Goal: Task Accomplishment & Management: Use online tool/utility

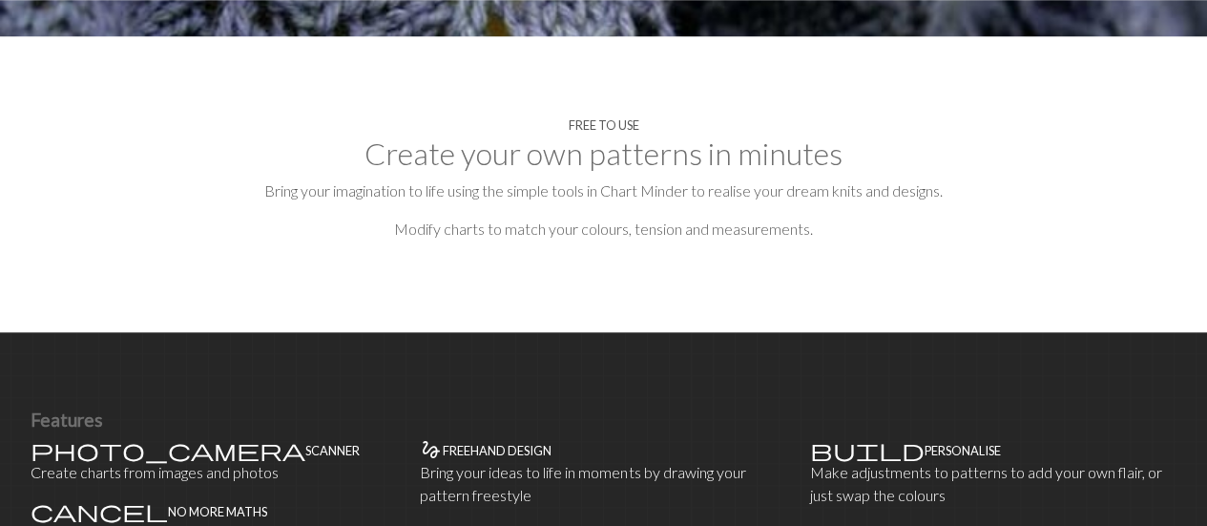
scroll to position [671, 0]
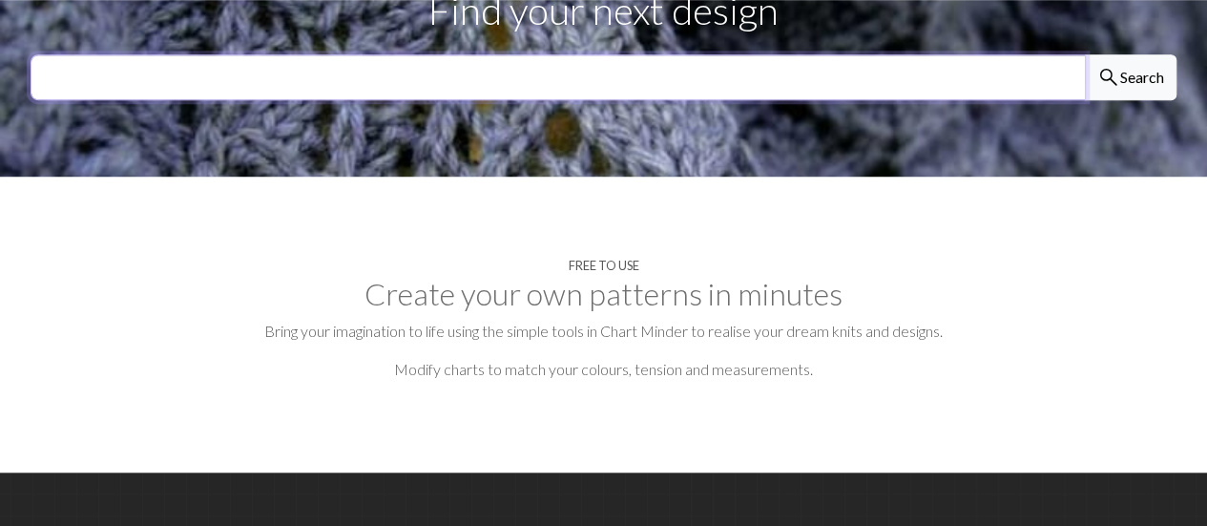
click at [402, 85] on input "text" at bounding box center [558, 77] width 1055 height 46
type input "fihs"
click at [1085, 54] on button "search Search" at bounding box center [1131, 77] width 92 height 46
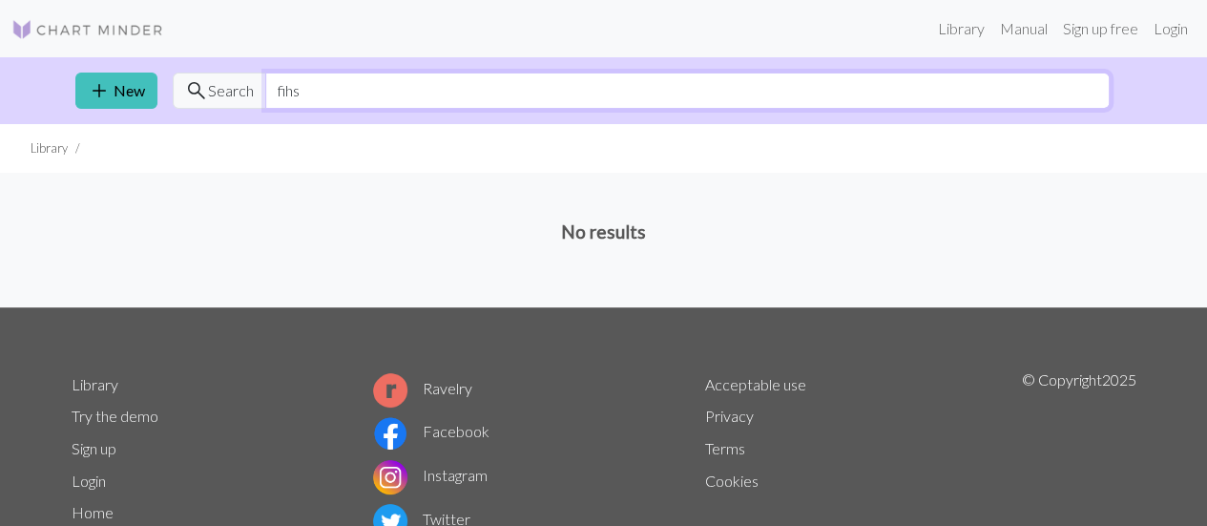
click at [406, 85] on input "fihs" at bounding box center [687, 91] width 844 height 36
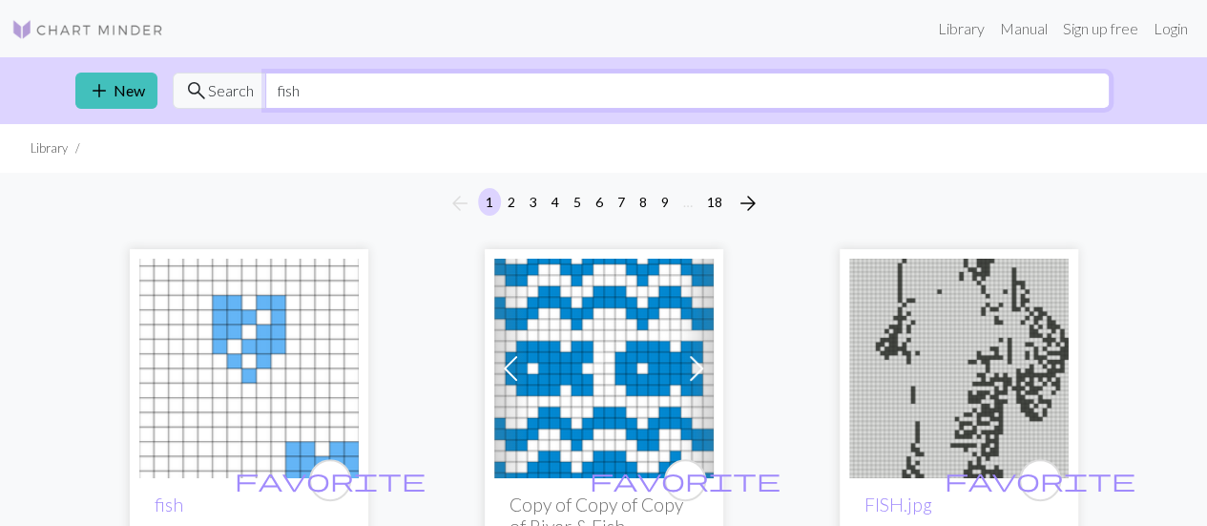
click at [376, 87] on input "fish" at bounding box center [687, 91] width 844 height 36
type input "sardine"
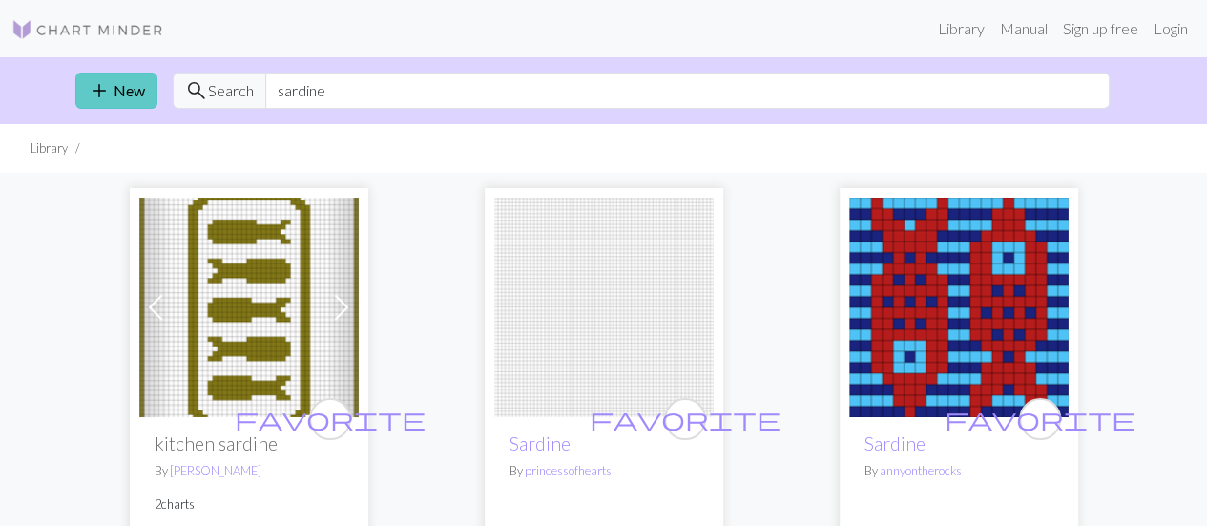
click at [98, 92] on span "add" at bounding box center [99, 90] width 23 height 27
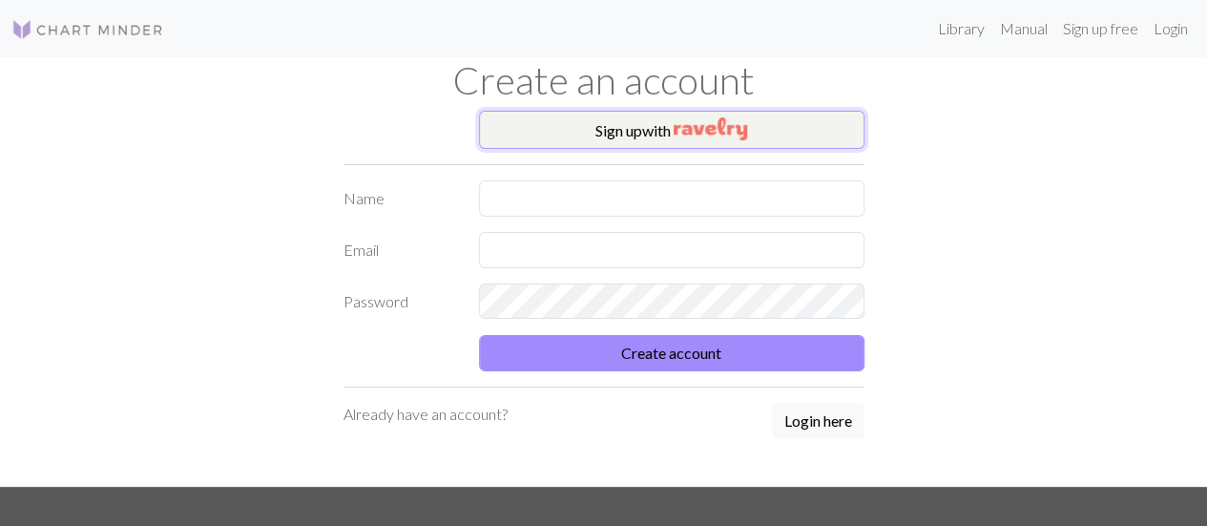
click at [621, 114] on button "Sign up with" at bounding box center [671, 130] width 385 height 38
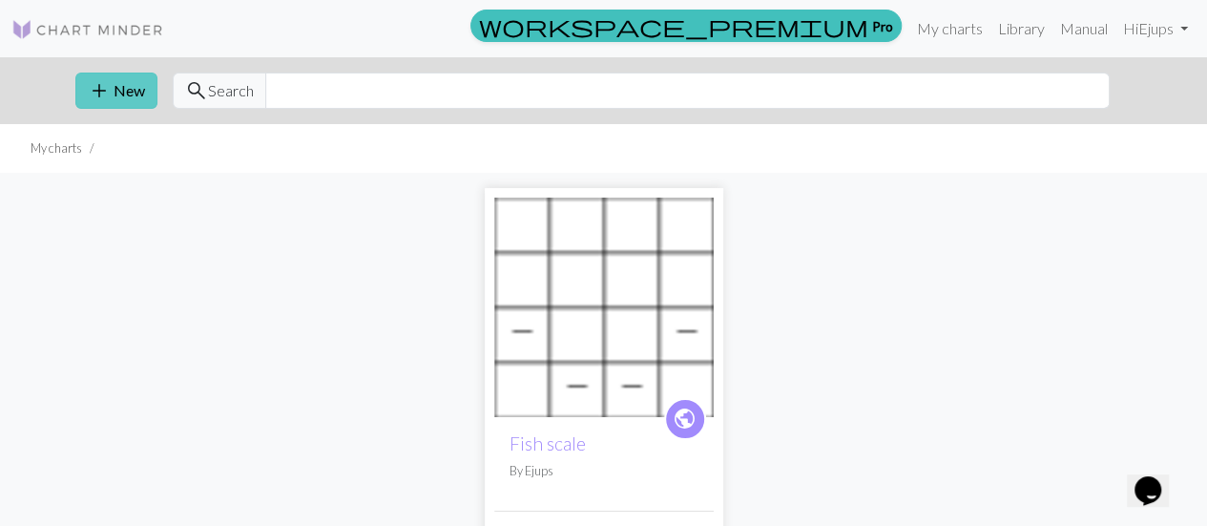
click at [95, 93] on span "add" at bounding box center [99, 90] width 23 height 27
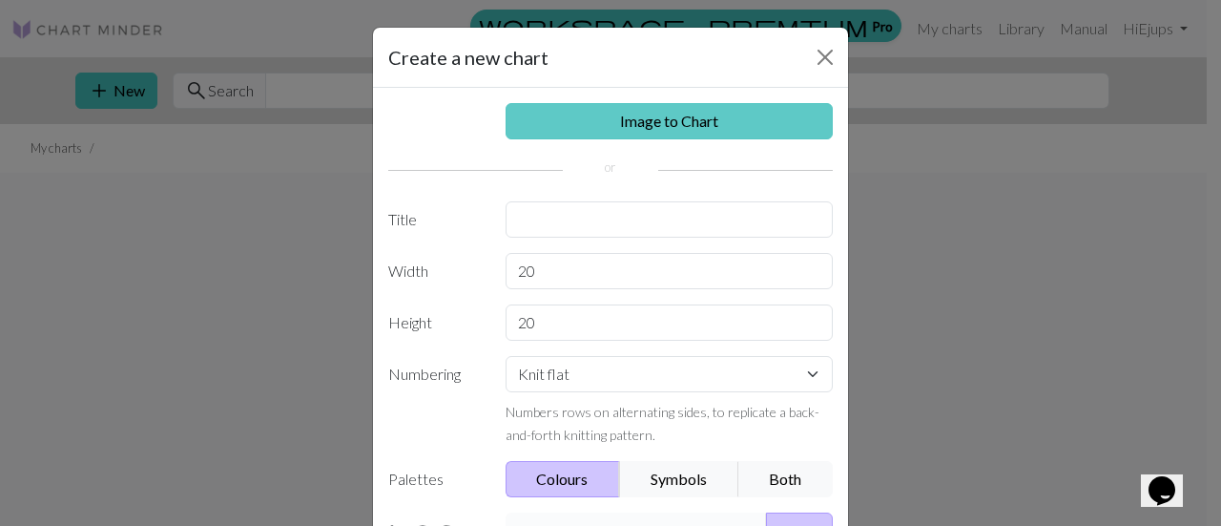
click at [607, 122] on link "Image to Chart" at bounding box center [670, 121] width 328 height 36
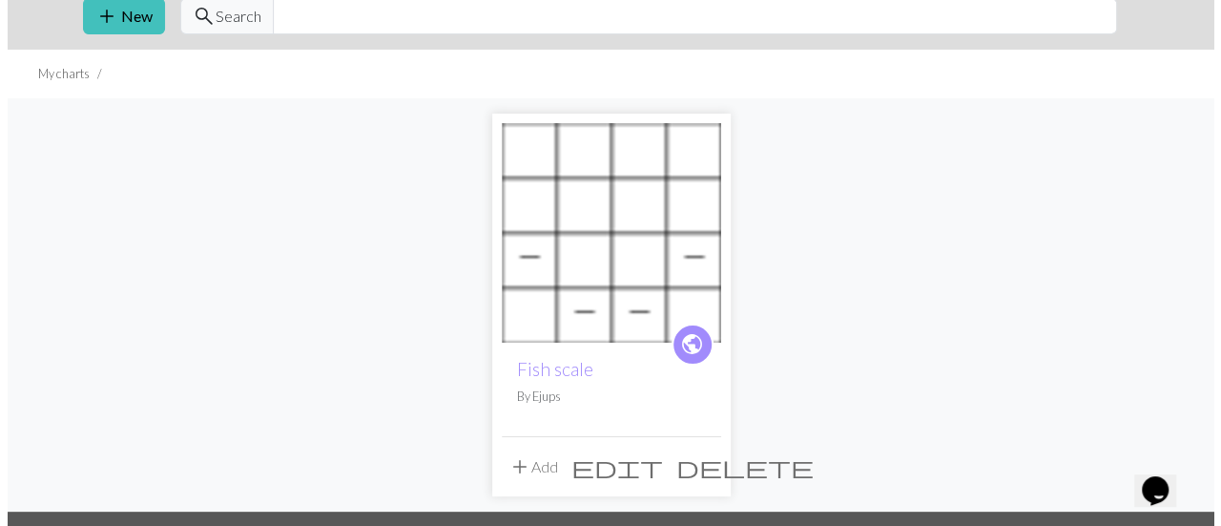
scroll to position [14, 0]
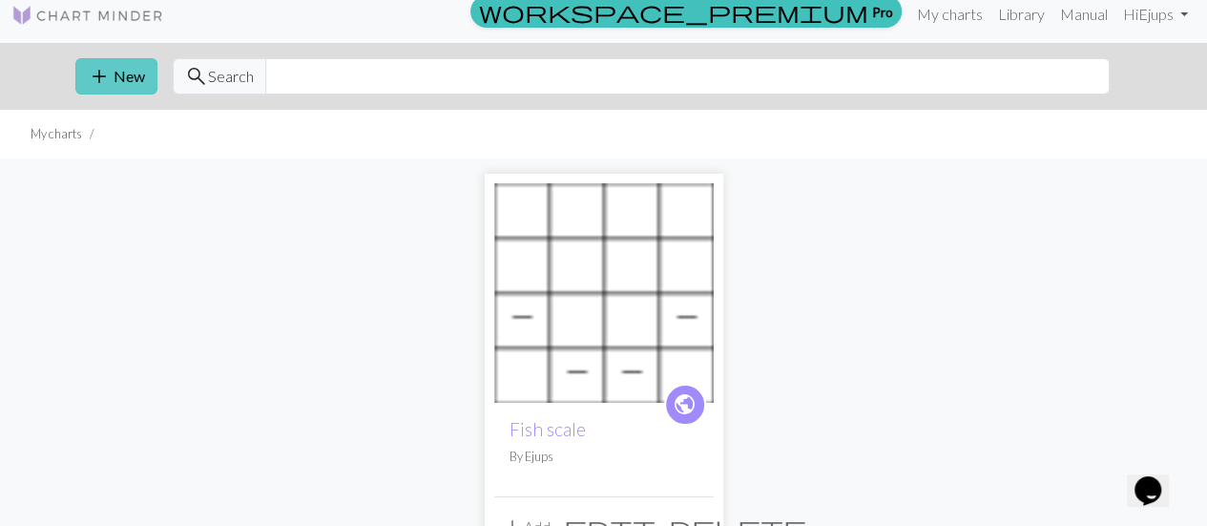
click at [89, 67] on span "add" at bounding box center [99, 76] width 23 height 27
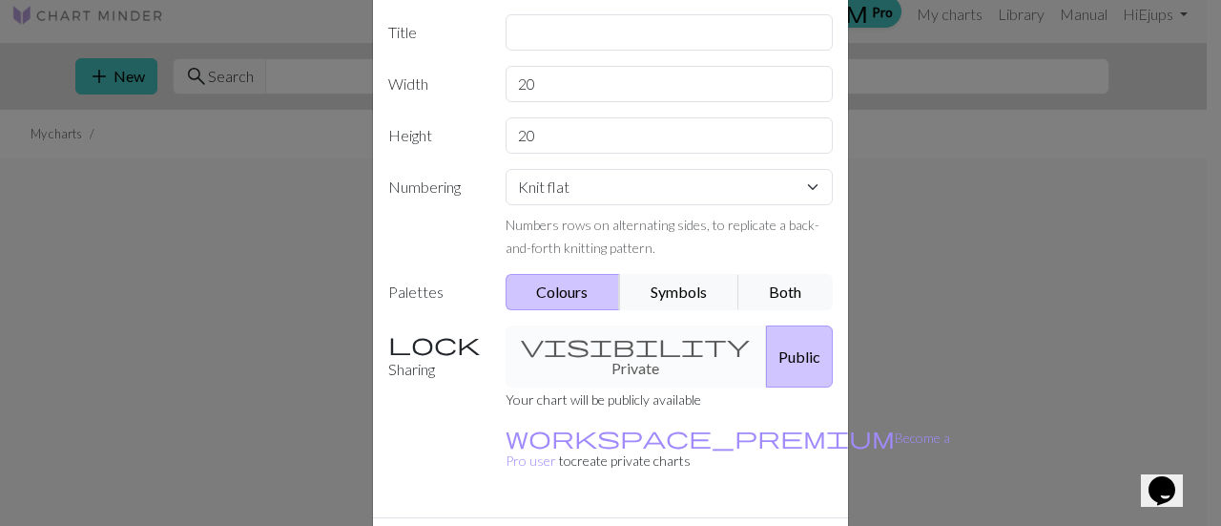
scroll to position [223, 0]
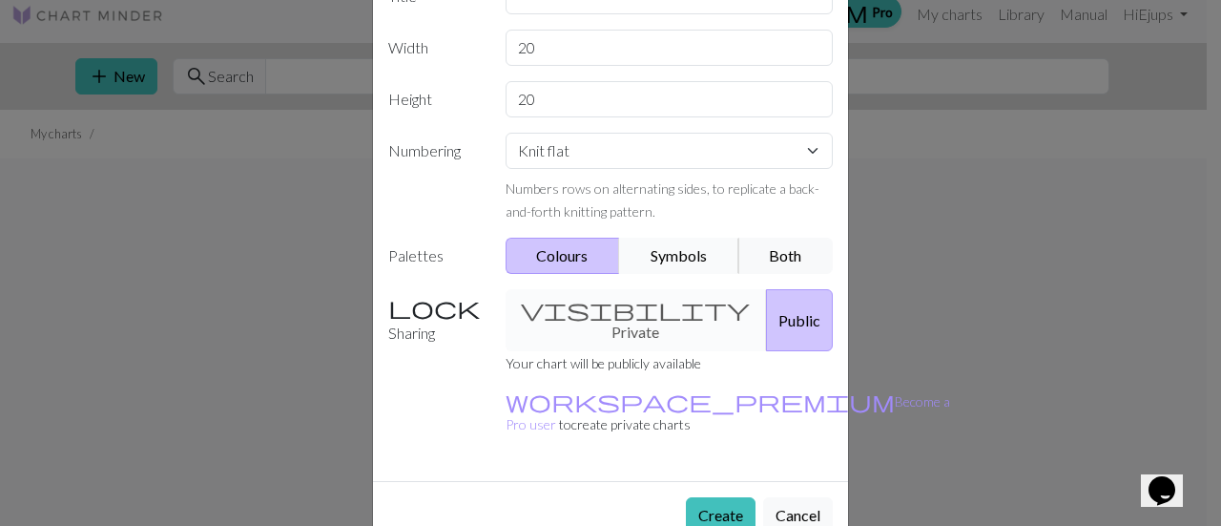
click at [672, 264] on button "Symbols" at bounding box center [679, 256] width 120 height 36
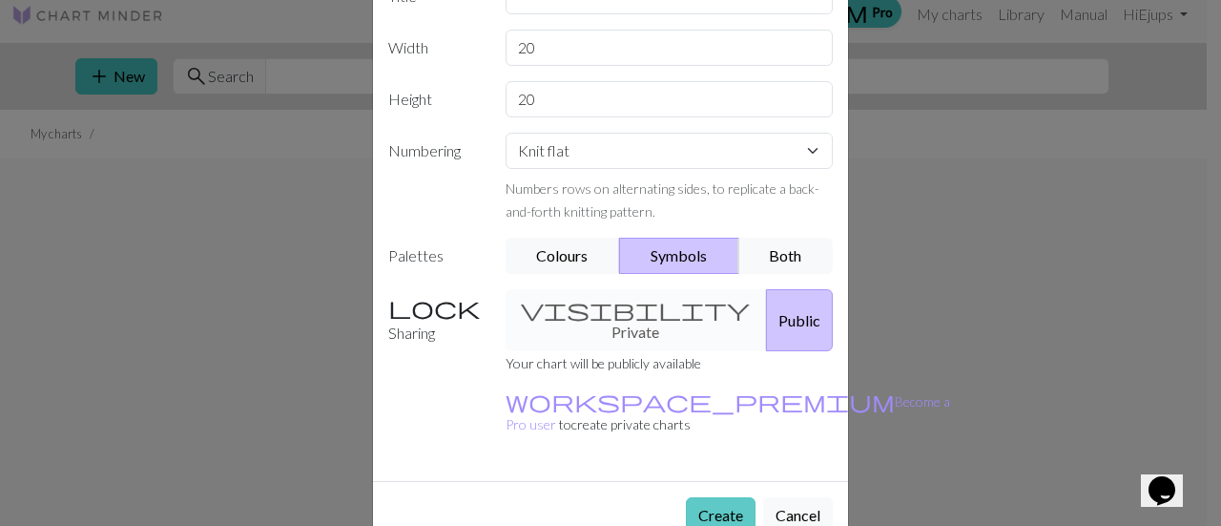
click at [735, 497] on button "Create" at bounding box center [721, 515] width 70 height 36
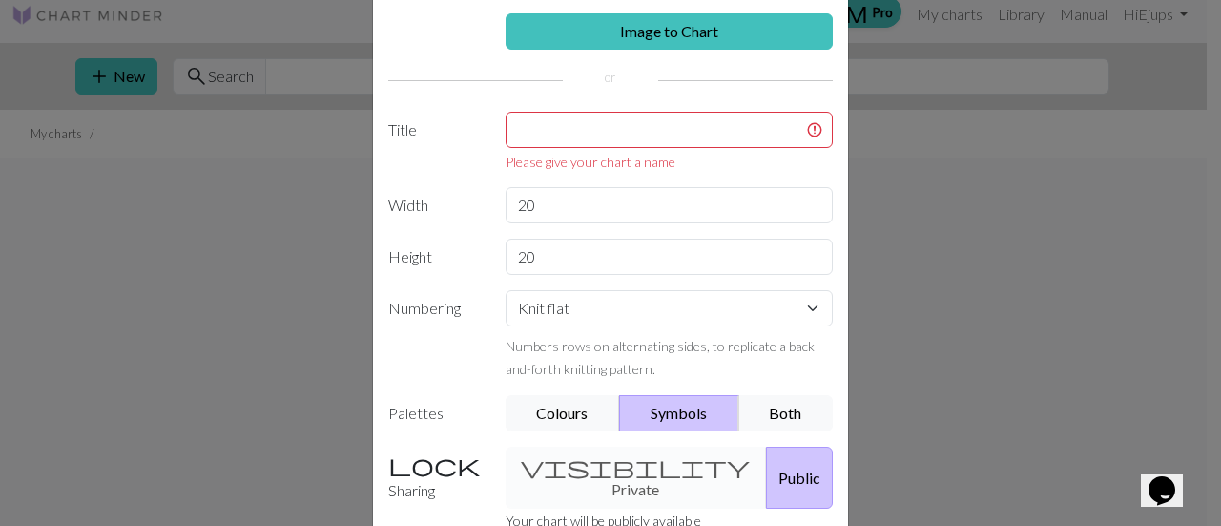
scroll to position [88, 0]
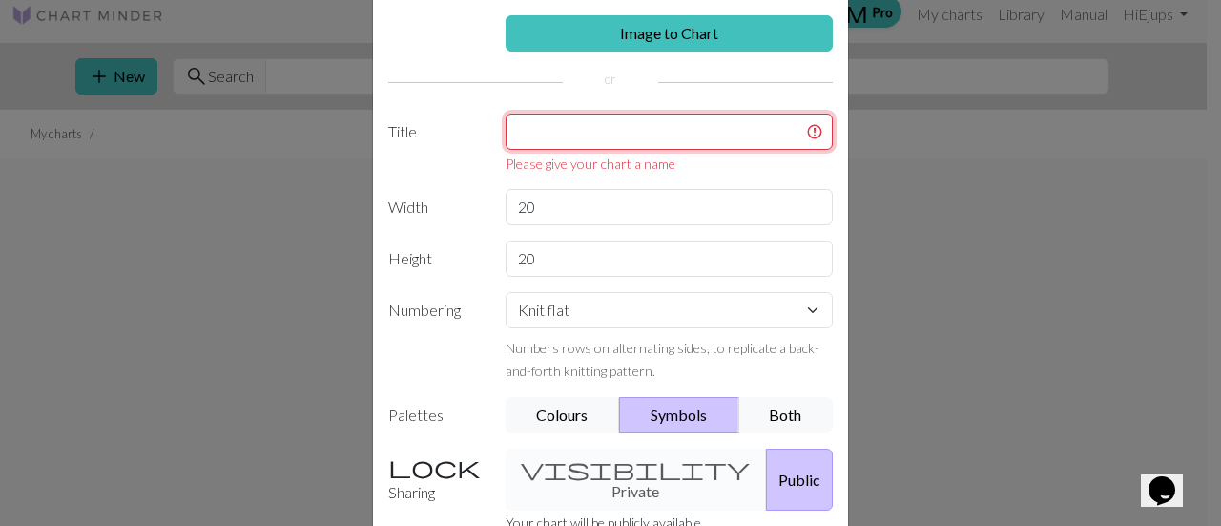
click at [655, 129] on input "text" at bounding box center [670, 132] width 328 height 36
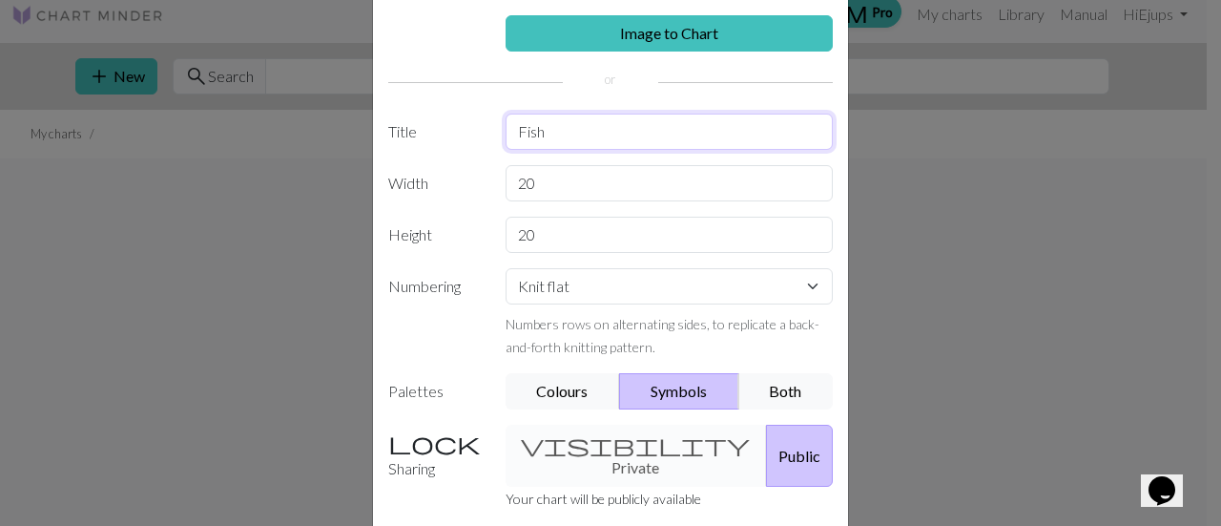
type input "Fish"
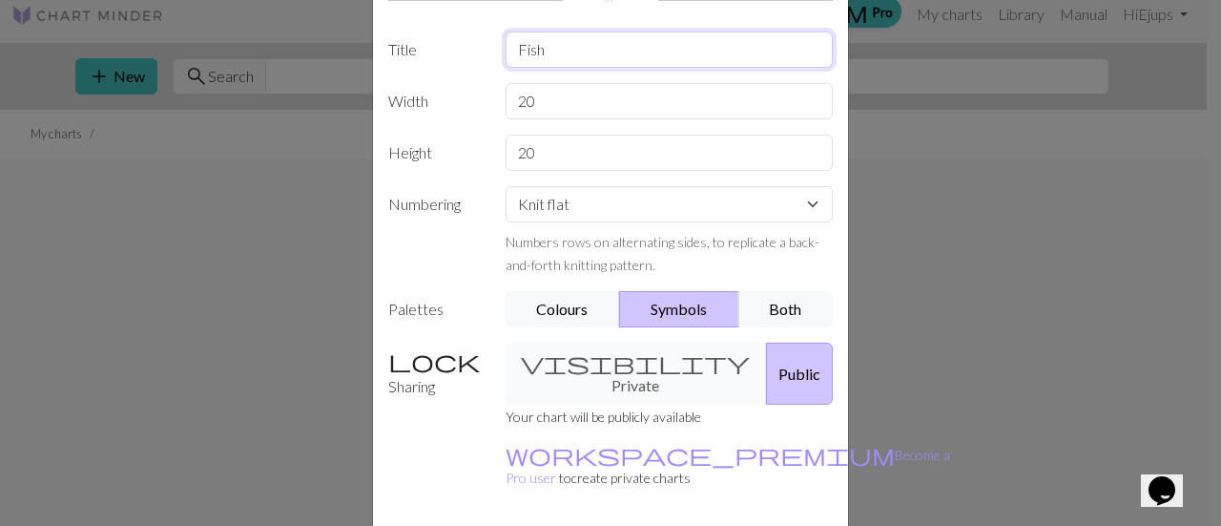
scroll to position [172, 0]
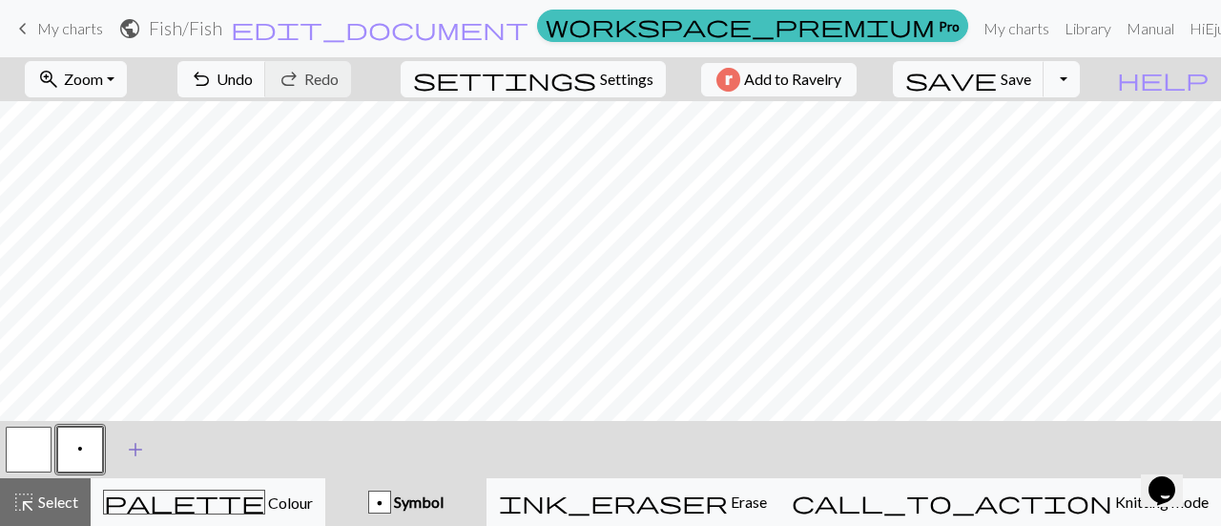
click at [126, 449] on span "add" at bounding box center [135, 449] width 23 height 27
click at [124, 450] on button "button" at bounding box center [132, 449] width 46 height 46
drag, startPoint x: 151, startPoint y: 461, endPoint x: 135, endPoint y: 454, distance: 16.7
click at [135, 454] on button "button" at bounding box center [132, 449] width 46 height 46
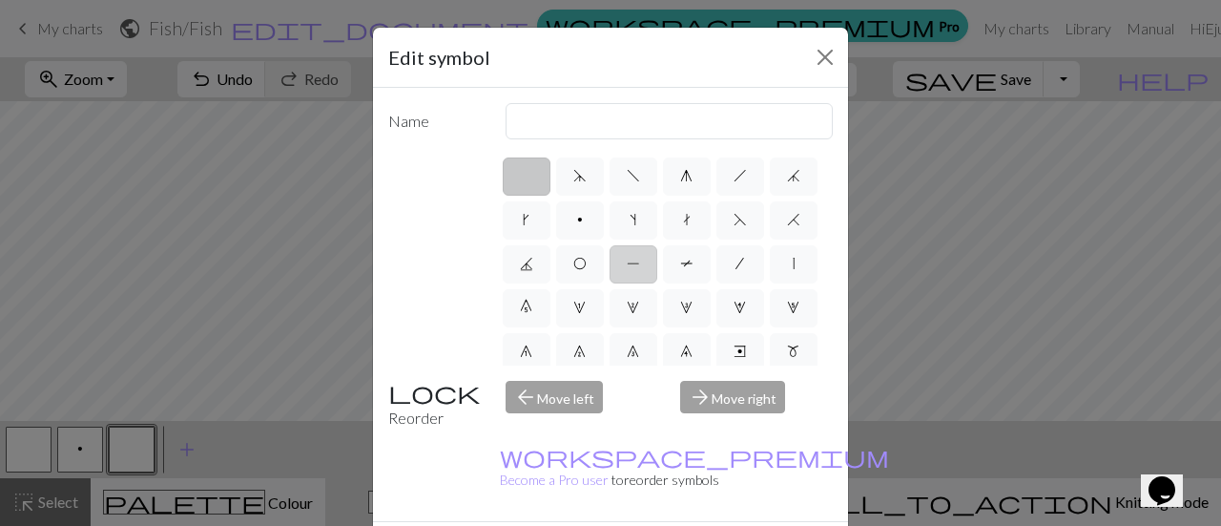
click at [657, 266] on label "P" at bounding box center [634, 264] width 48 height 38
click at [639, 264] on input "P" at bounding box center [633, 258] width 12 height 12
radio input "true"
type input "purl"
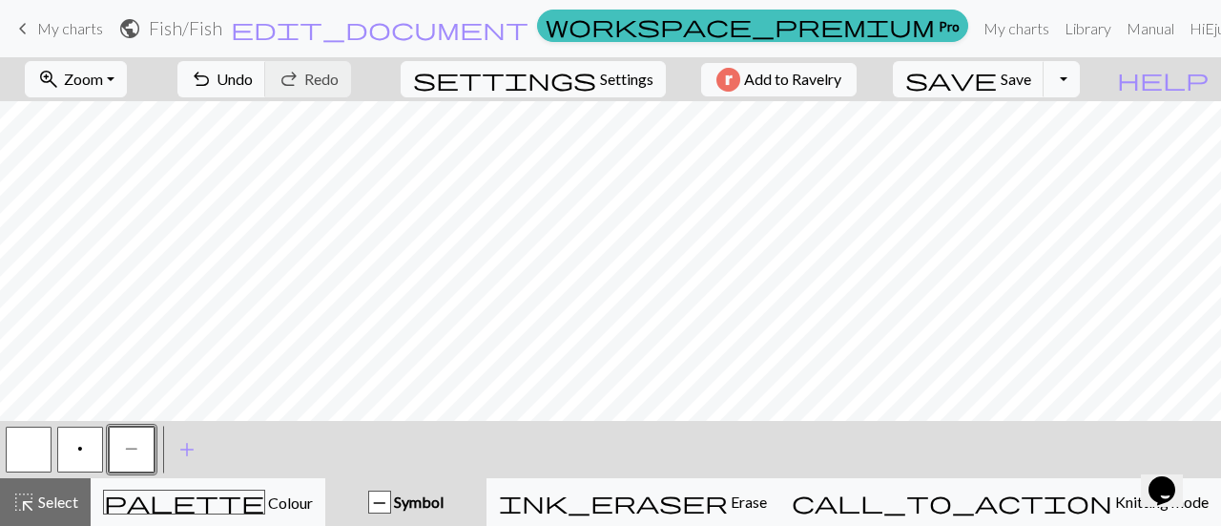
click at [31, 465] on button "button" at bounding box center [29, 449] width 46 height 46
click at [128, 444] on span "P" at bounding box center [131, 448] width 13 height 15
click at [647, 79] on button "settings Settings" at bounding box center [533, 79] width 265 height 36
select select "aran"
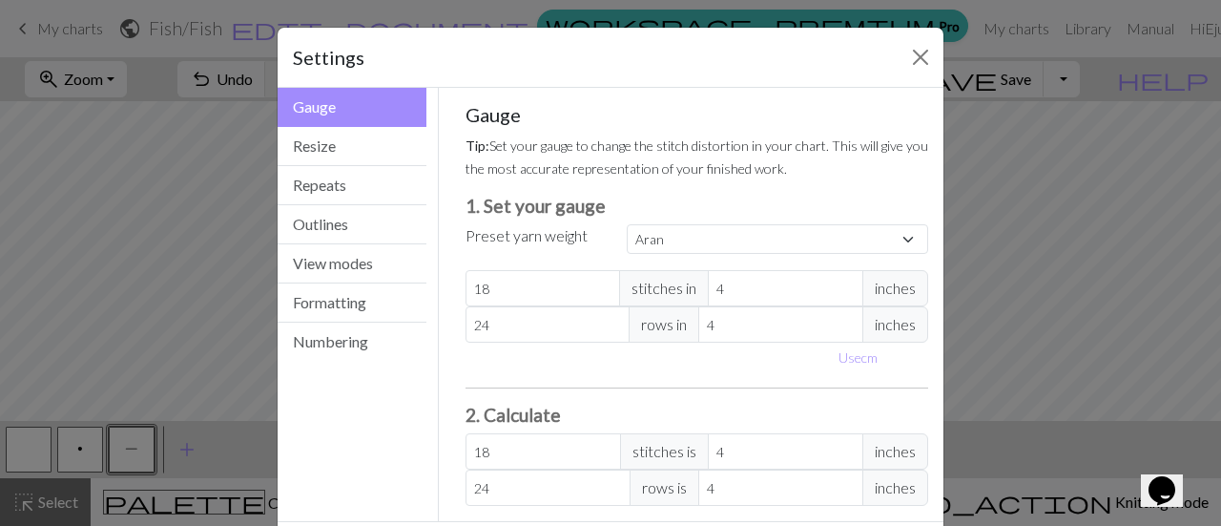
scroll to position [85, 0]
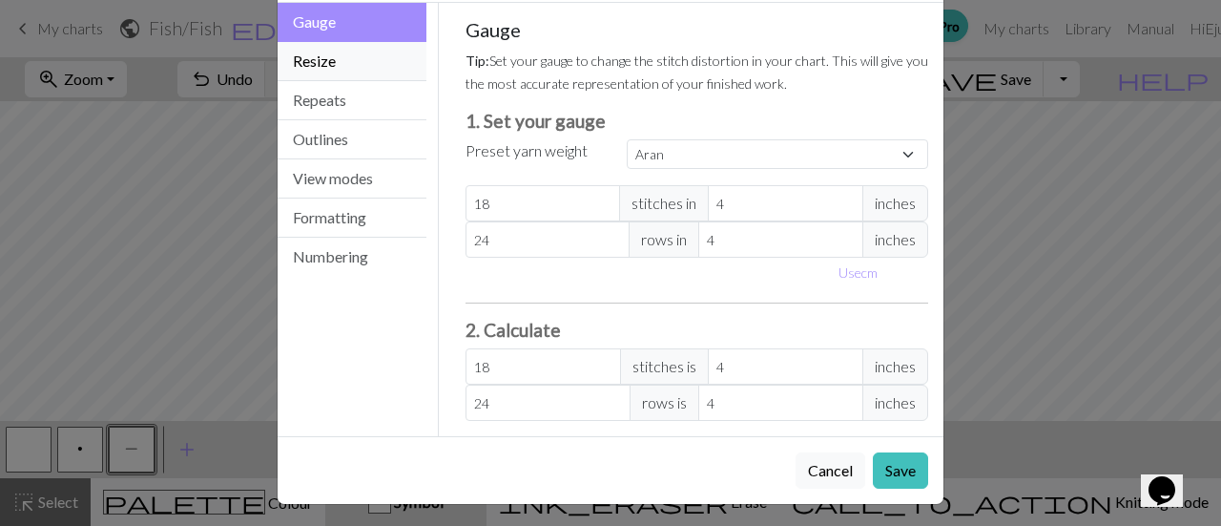
click at [368, 50] on button "Resize" at bounding box center [352, 61] width 149 height 39
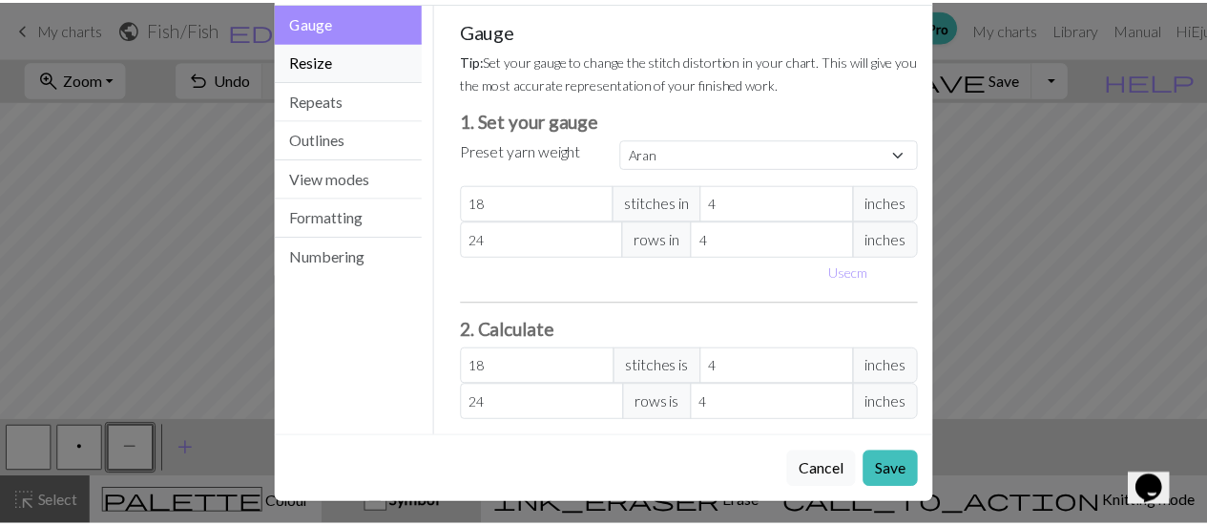
scroll to position [0, 0]
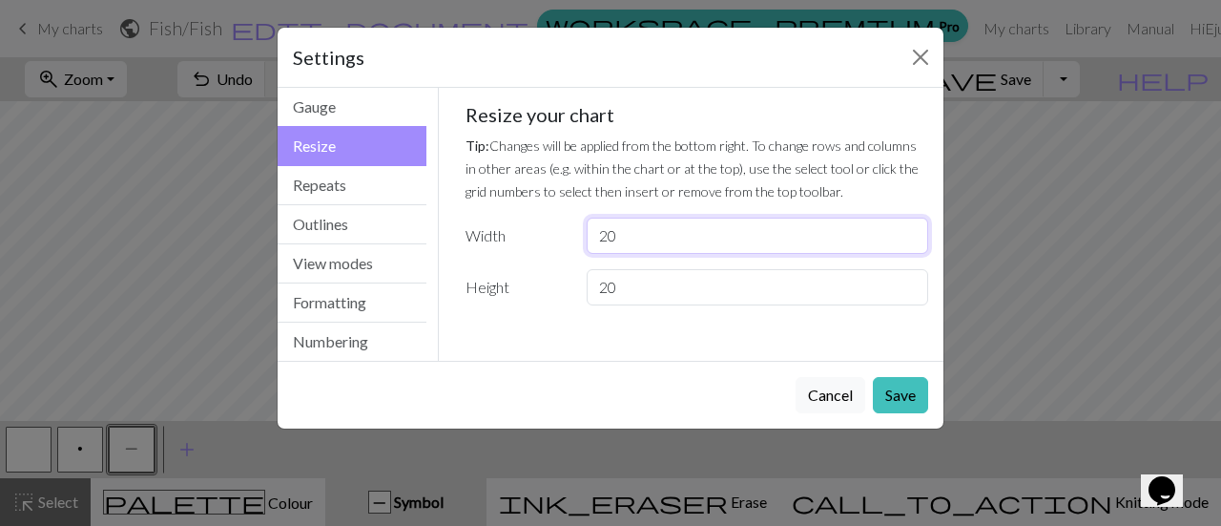
click at [676, 238] on input "20" at bounding box center [758, 236] width 342 height 36
type input "2"
type input "10"
click at [609, 287] on input "20" at bounding box center [758, 287] width 342 height 36
type input "10"
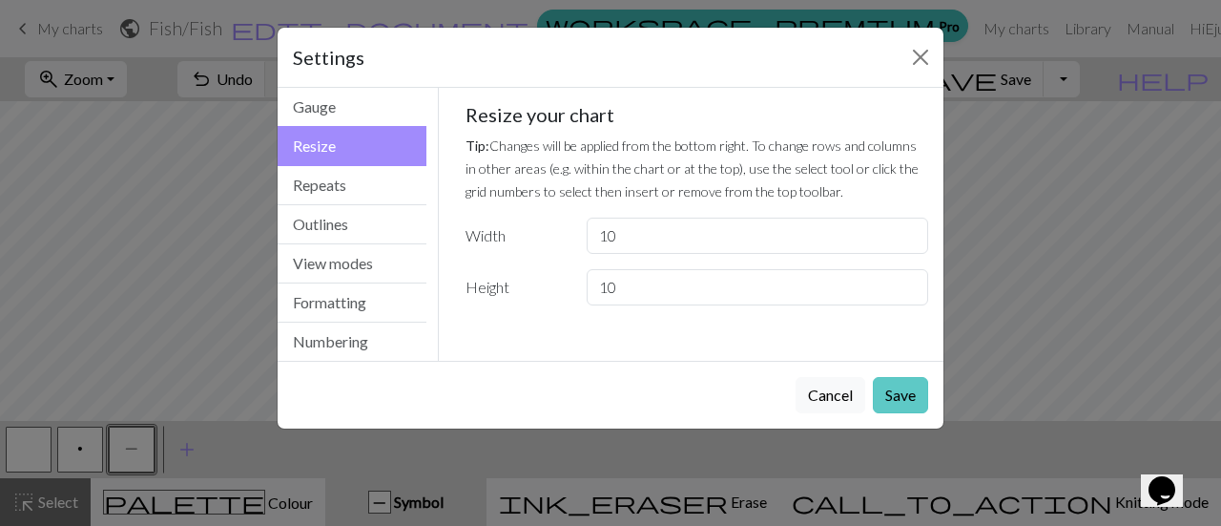
click at [888, 400] on button "Save" at bounding box center [900, 395] width 55 height 36
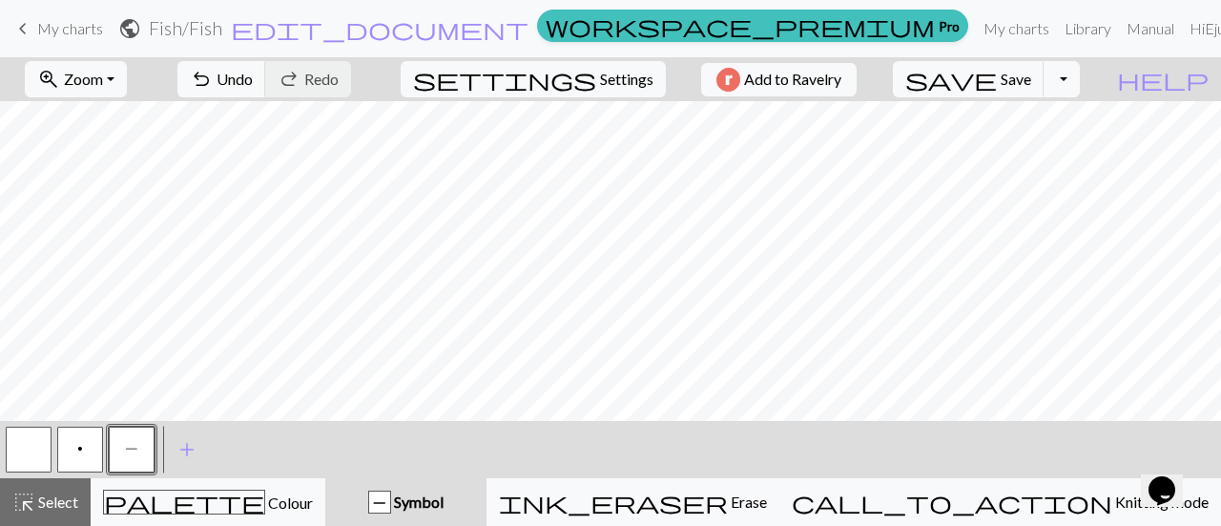
click at [49, 447] on button "button" at bounding box center [29, 449] width 46 height 46
click at [532, 272] on div "zoom_in Zoom Zoom Fit all Fit width Fit height 50% 100% 150% 200% undo Undo Und…" at bounding box center [610, 291] width 1221 height 468
click at [29, 445] on button "button" at bounding box center [29, 449] width 46 height 46
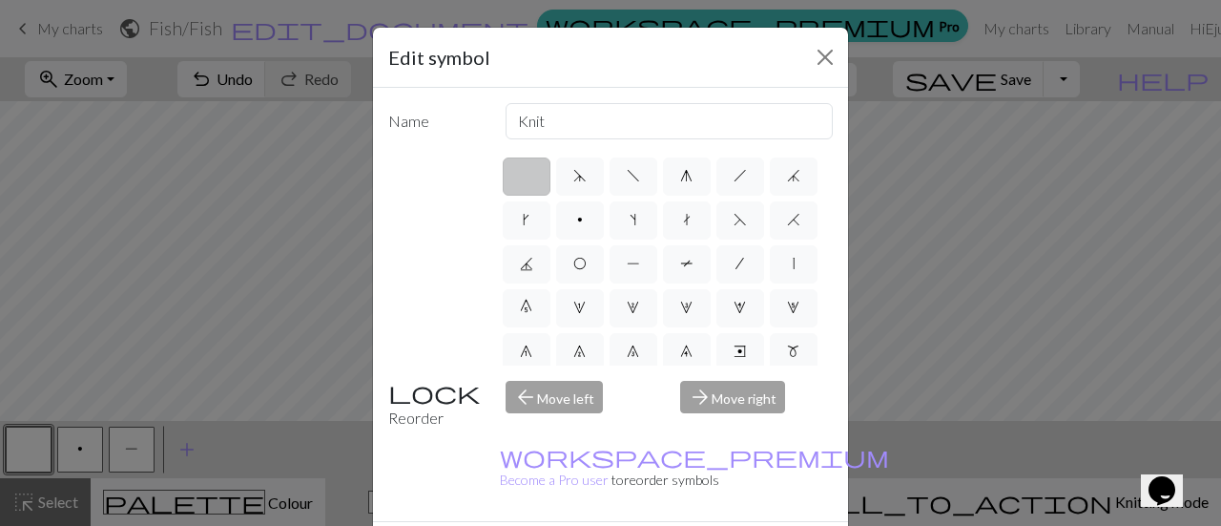
click at [520, 163] on label at bounding box center [527, 176] width 48 height 38
click at [527, 164] on input "radio" at bounding box center [533, 170] width 12 height 12
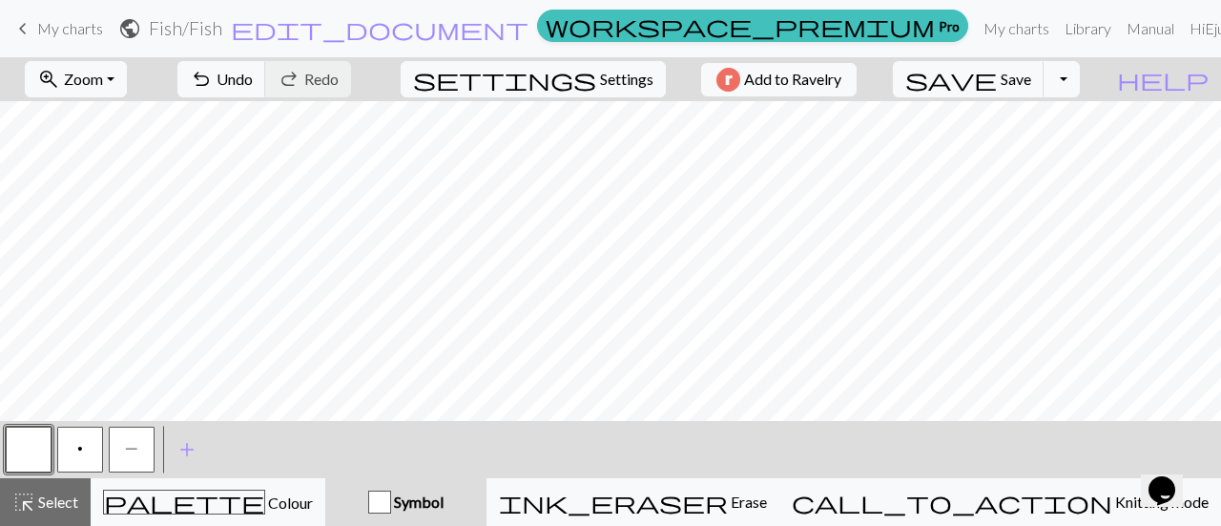
click at [129, 447] on span "P" at bounding box center [131, 448] width 13 height 15
click at [42, 452] on button "button" at bounding box center [29, 449] width 46 height 46
drag, startPoint x: 122, startPoint y: 465, endPoint x: 134, endPoint y: 446, distance: 22.3
click at [134, 446] on button "P" at bounding box center [132, 449] width 46 height 46
click at [134, 446] on span "P" at bounding box center [131, 448] width 13 height 15
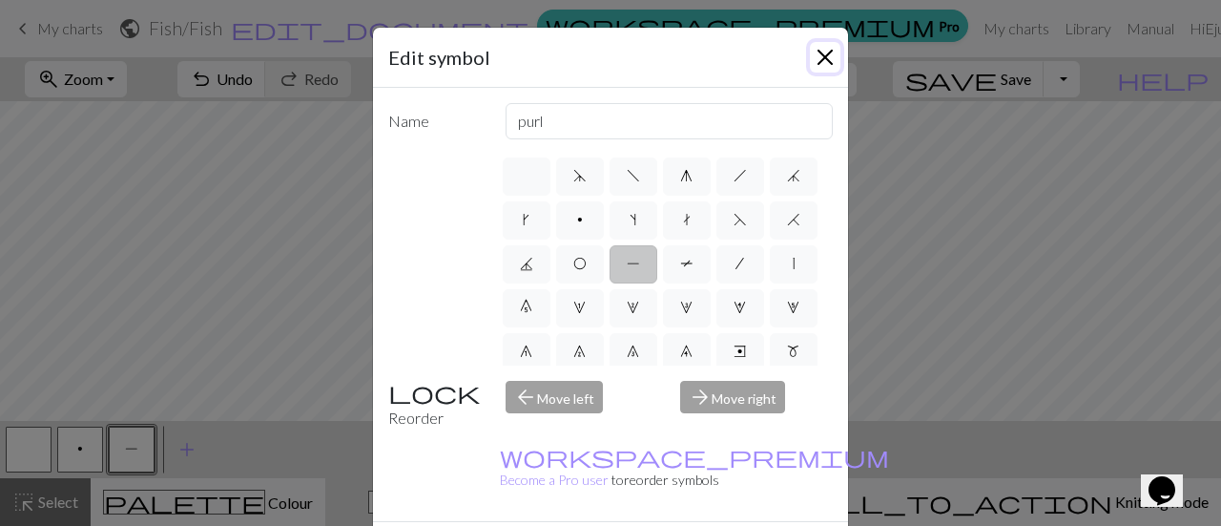
click at [823, 64] on button "Close" at bounding box center [825, 57] width 31 height 31
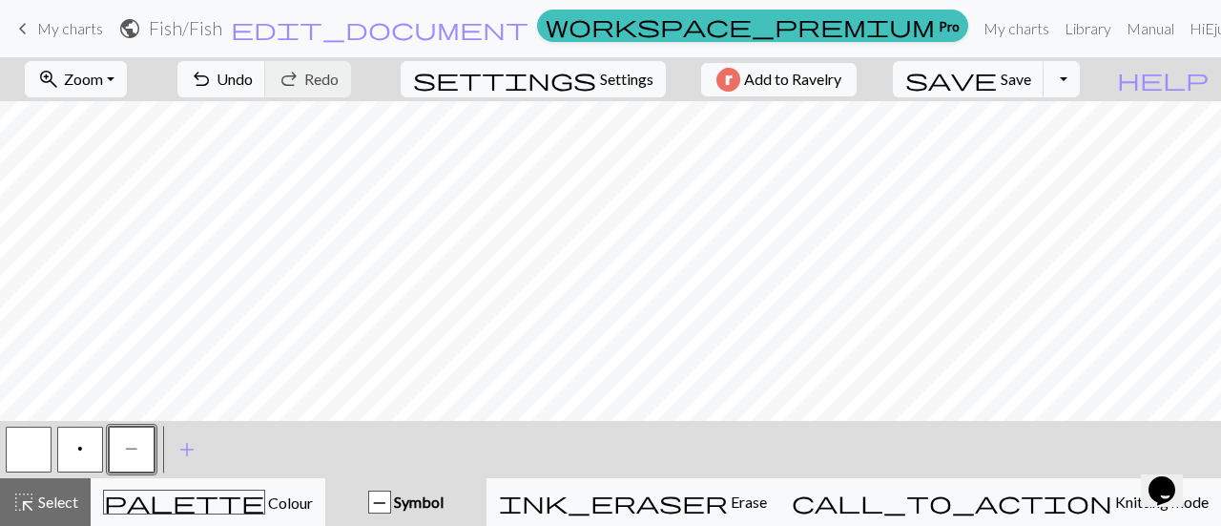
click at [73, 20] on span "My charts" at bounding box center [70, 28] width 66 height 18
click at [1031, 78] on span "Save" at bounding box center [1016, 79] width 31 height 18
click at [63, 24] on div "Chart saved" at bounding box center [610, 37] width 1221 height 75
click at [63, 24] on span "My charts" at bounding box center [70, 28] width 66 height 18
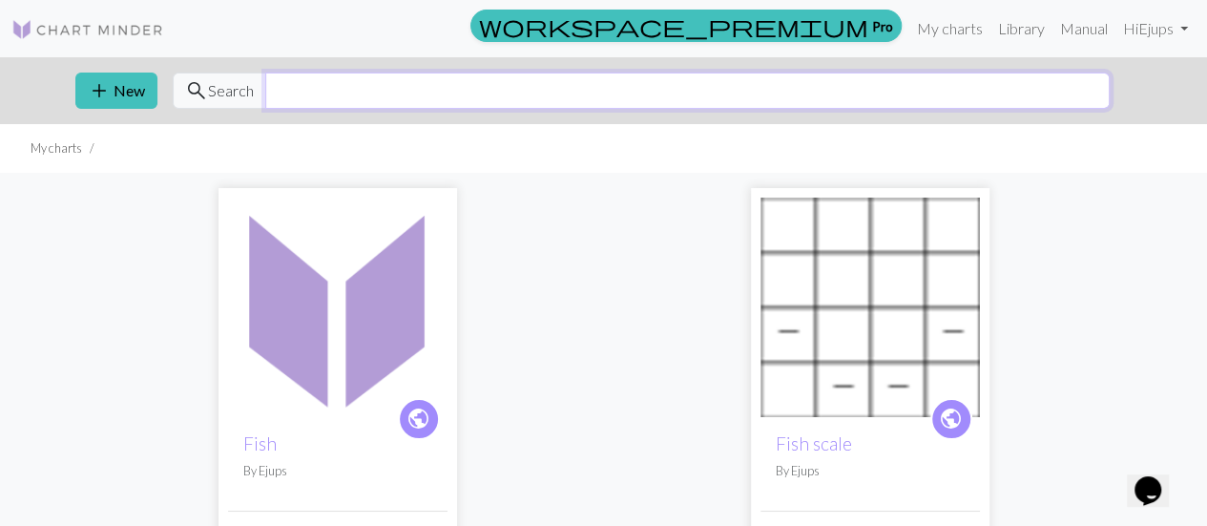
click at [349, 89] on input "text" at bounding box center [687, 91] width 844 height 36
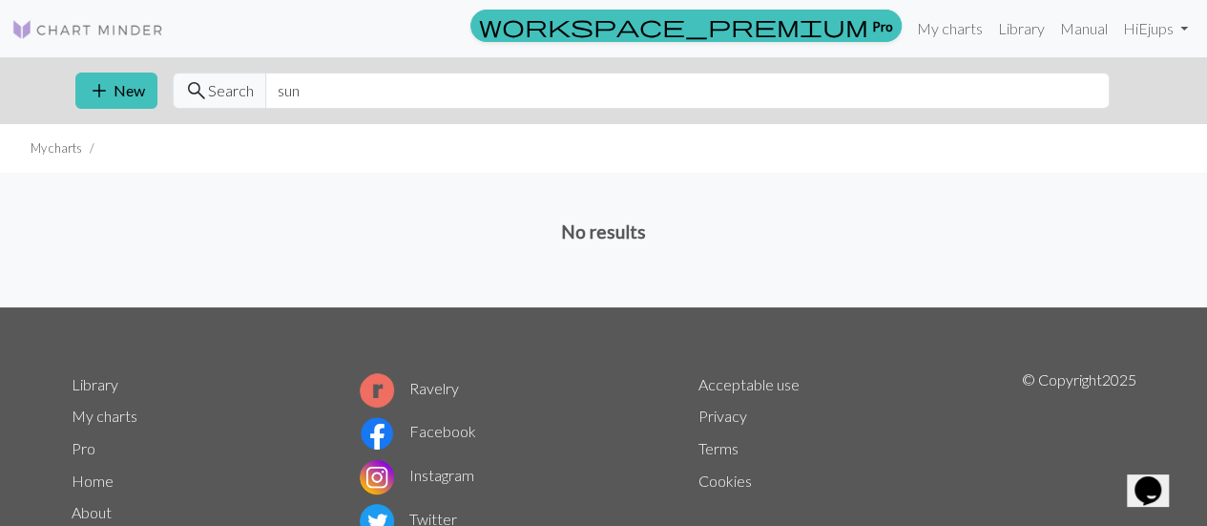
click at [67, 33] on img at bounding box center [87, 29] width 153 height 23
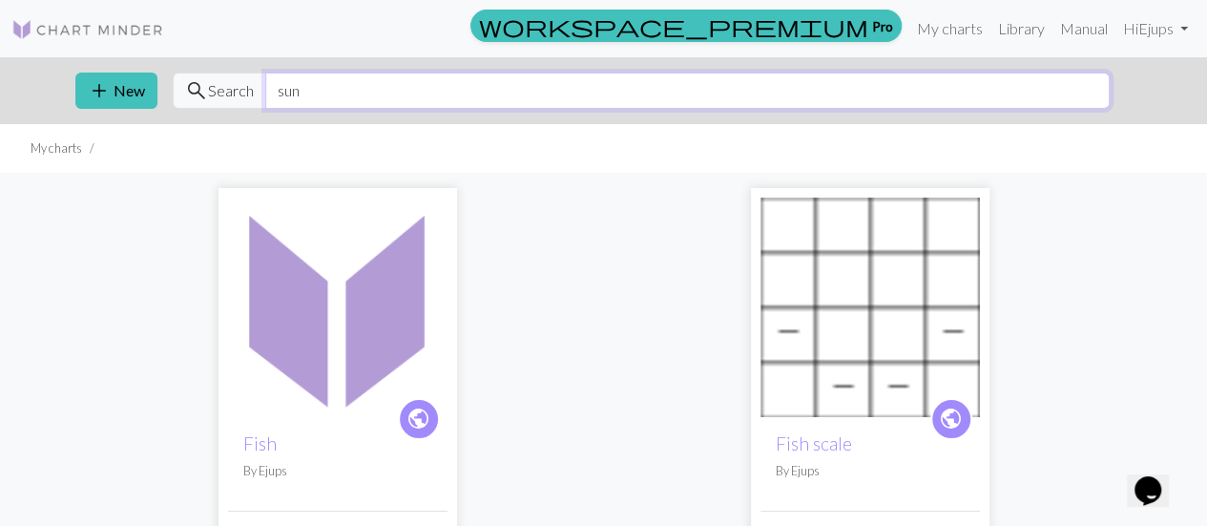
click at [342, 99] on input "sun" at bounding box center [687, 91] width 844 height 36
click at [86, 37] on img at bounding box center [87, 29] width 153 height 23
click at [338, 101] on input "sun" at bounding box center [687, 91] width 844 height 36
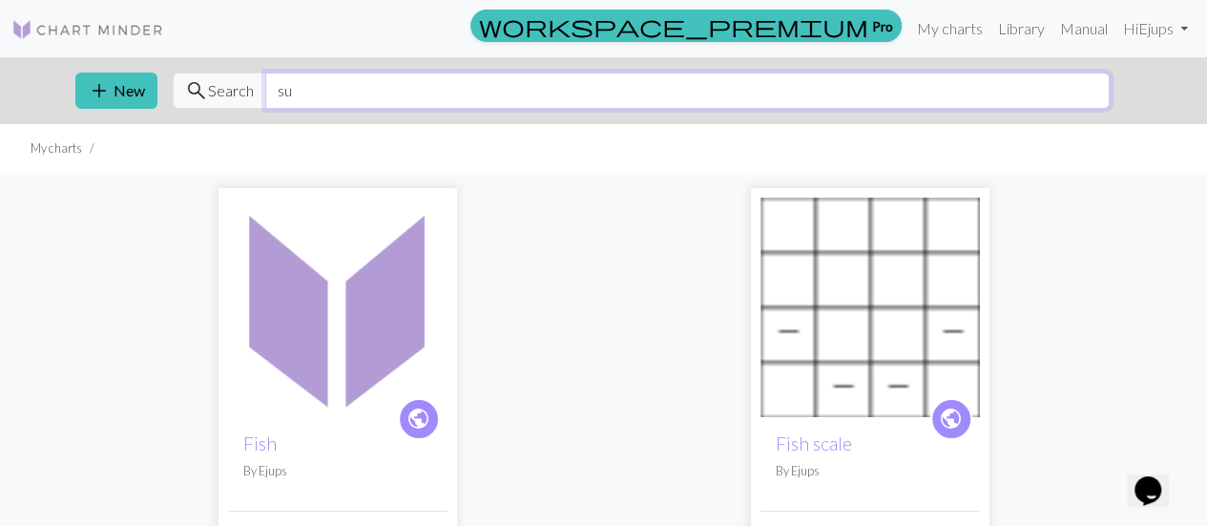
type input "sun"
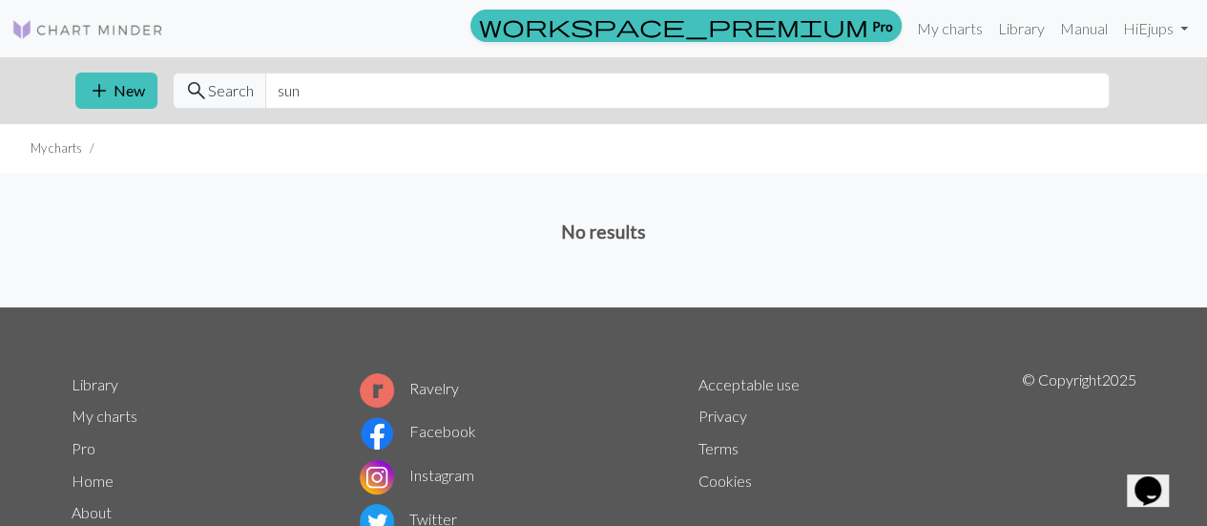
click at [73, 28] on img at bounding box center [87, 29] width 153 height 23
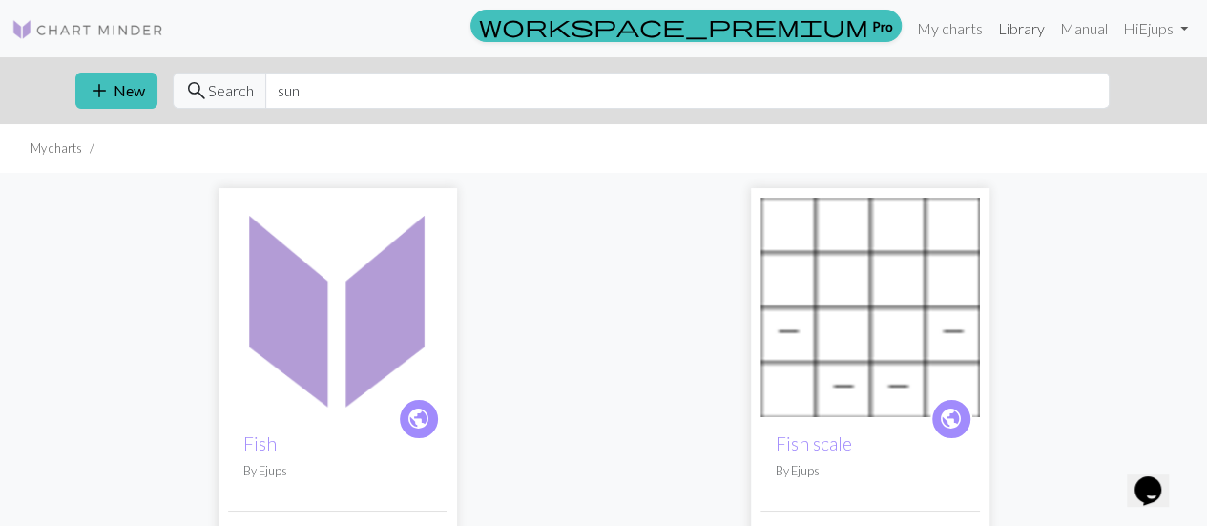
click at [1013, 18] on link "Library" at bounding box center [1021, 29] width 62 height 38
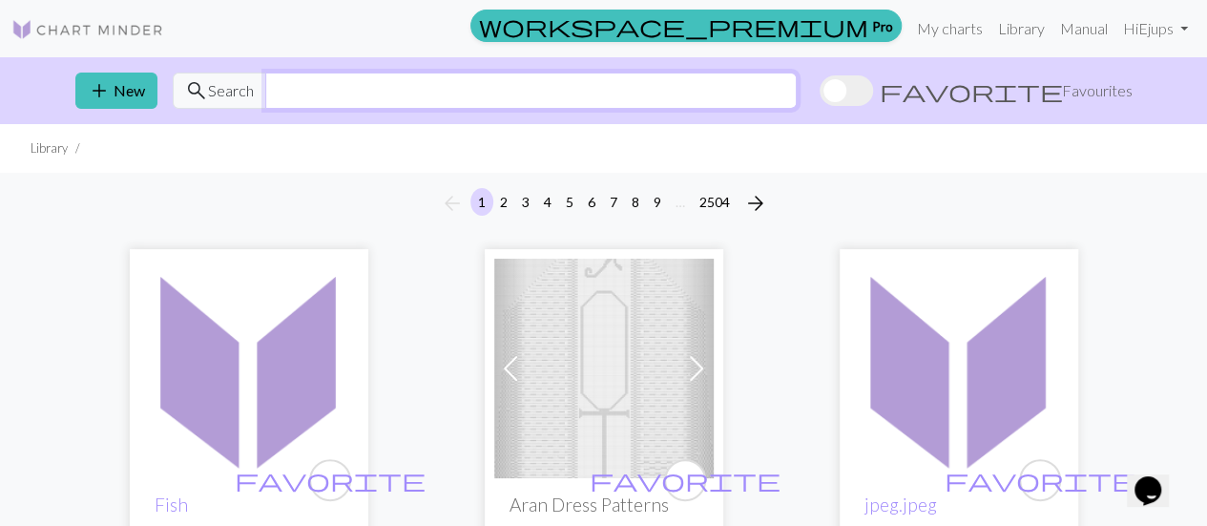
click at [628, 75] on input "text" at bounding box center [530, 91] width 531 height 36
type input "sun"
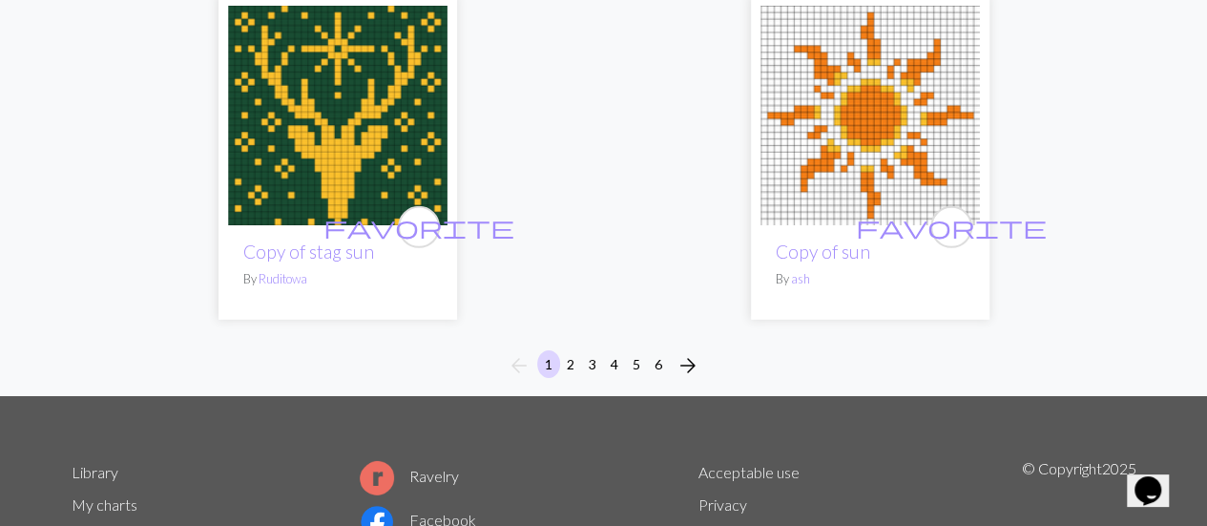
scroll to position [6436, 0]
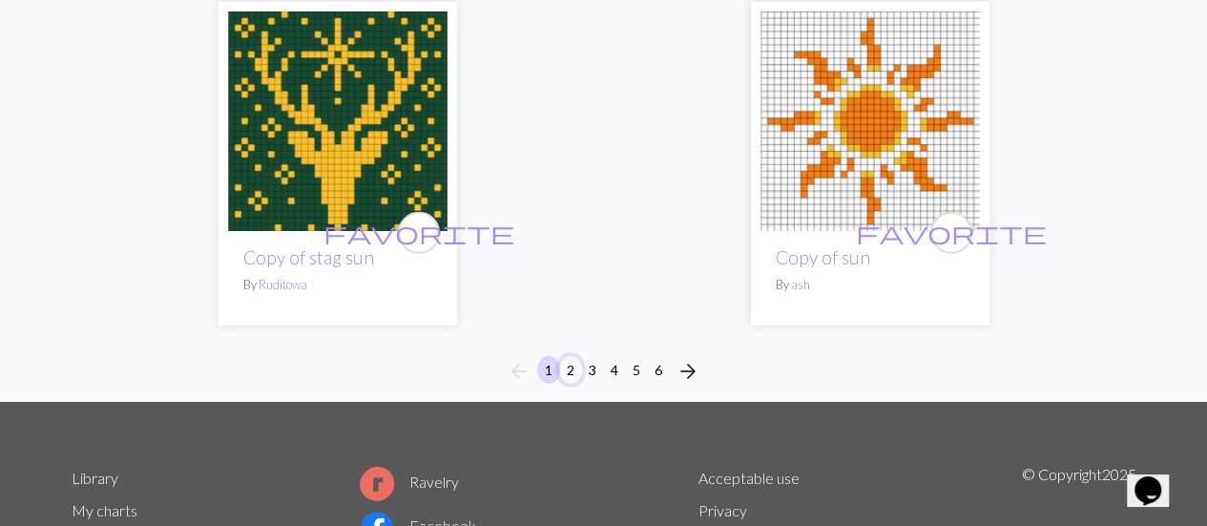
click at [572, 357] on button "2" at bounding box center [570, 370] width 23 height 28
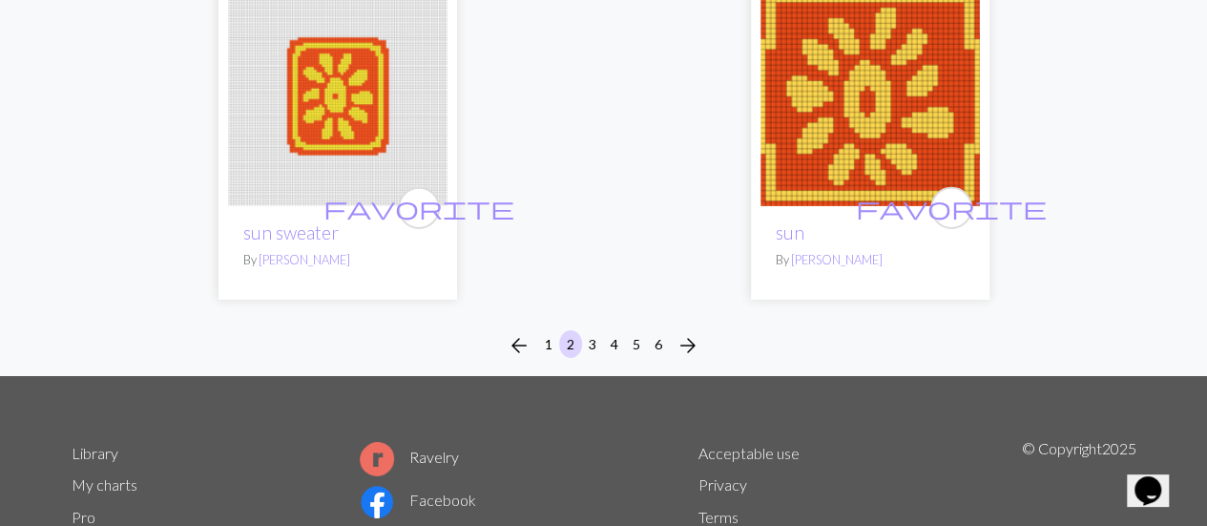
scroll to position [6711, 0]
